Goal: Contribute content

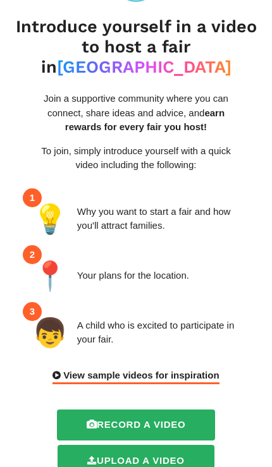
scroll to position [56, 0]
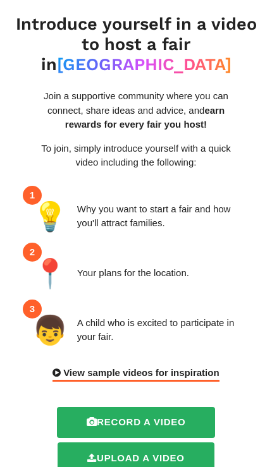
click at [179, 417] on label "Record a video" at bounding box center [136, 422] width 159 height 31
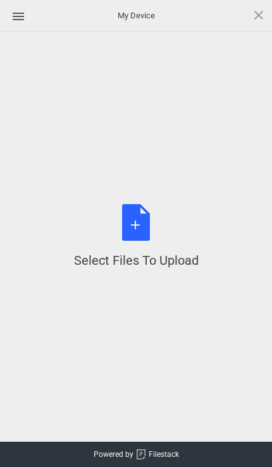
click at [142, 269] on div "Select Files to Upload or Drag and Drop, Copy and Paste Files" at bounding box center [136, 236] width 124 height 65
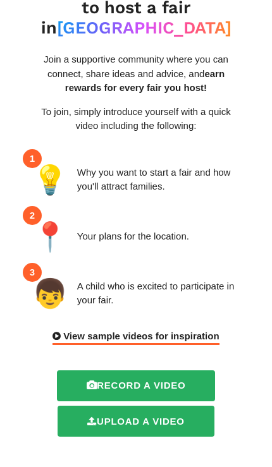
scroll to position [93, 0]
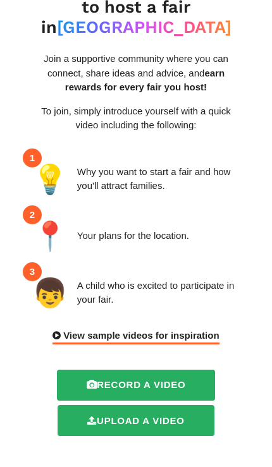
click at [155, 379] on label "Record a video" at bounding box center [136, 385] width 159 height 31
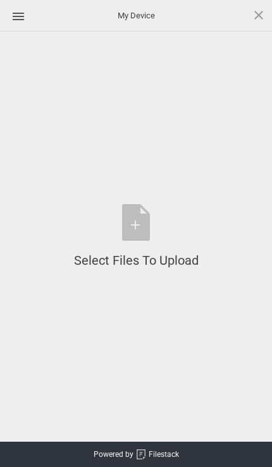
click at [260, 16] on span at bounding box center [258, 15] width 14 height 14
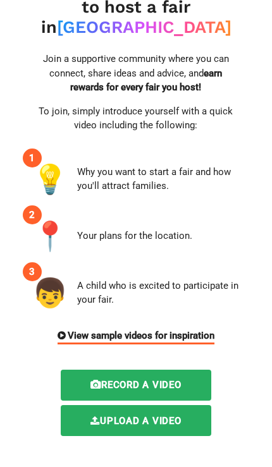
click at [178, 331] on div "View sample videos for inspiration" at bounding box center [135, 336] width 157 height 16
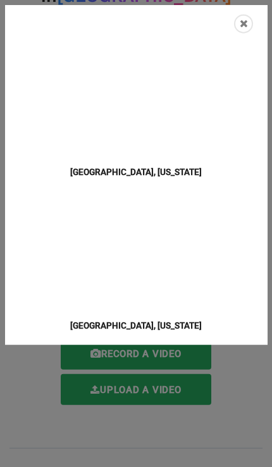
scroll to position [104, 0]
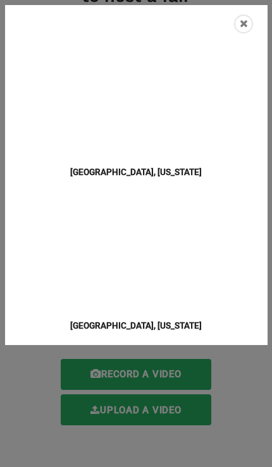
click at [243, 20] on icon "Close" at bounding box center [243, 23] width 8 height 11
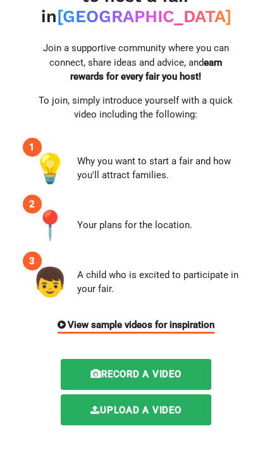
click at [176, 368] on label "Record a video" at bounding box center [136, 374] width 150 height 31
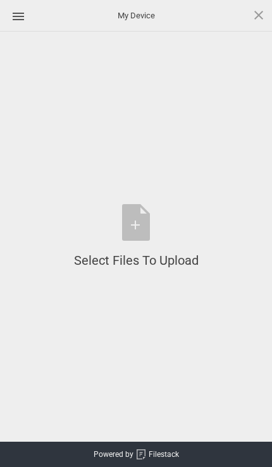
click at [136, 246] on div "Select Files to Upload or Drag and Drop, Copy and Paste Files" at bounding box center [136, 236] width 124 height 65
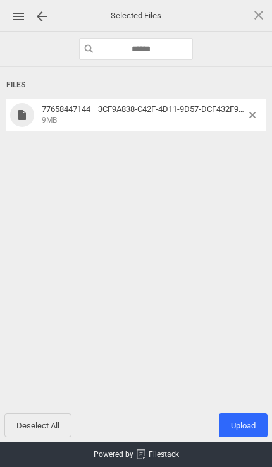
click at [246, 430] on span "Upload 1" at bounding box center [243, 425] width 25 height 9
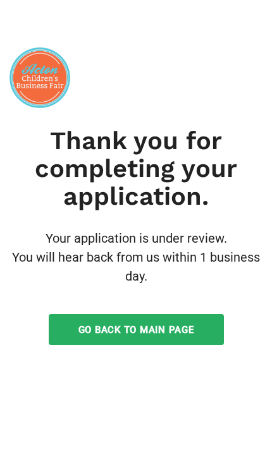
click at [202, 328] on link "Go Back to Main Page" at bounding box center [136, 329] width 175 height 31
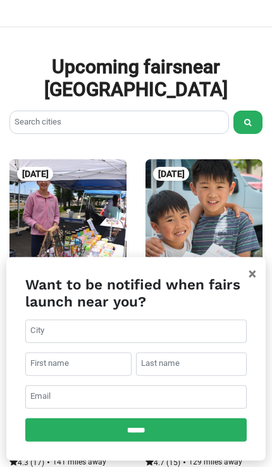
scroll to position [1133, 0]
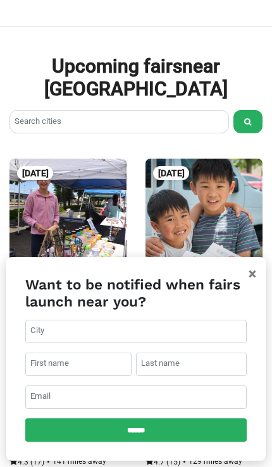
click at [255, 282] on span "×" at bounding box center [252, 273] width 8 height 16
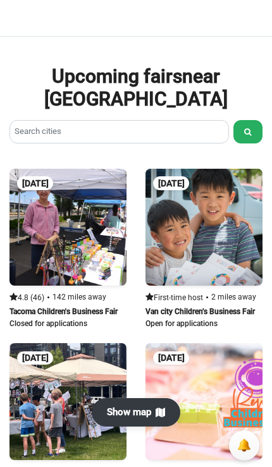
scroll to position [1123, 0]
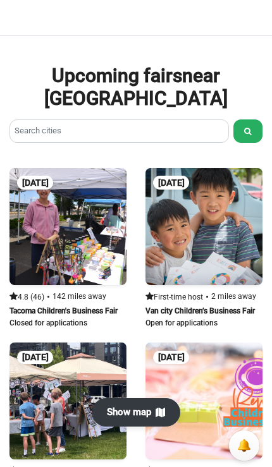
click at [221, 261] on link at bounding box center [203, 248] width 117 height 160
